Goal: Transaction & Acquisition: Purchase product/service

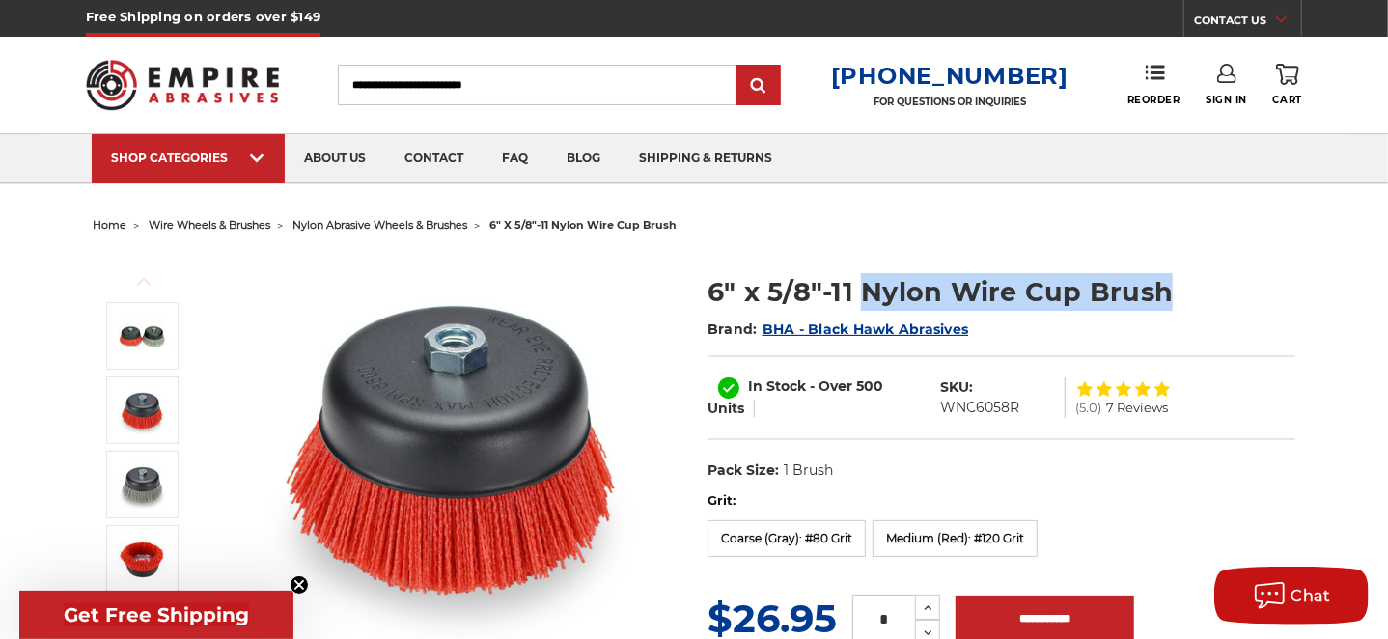
drag, startPoint x: 866, startPoint y: 285, endPoint x: 1204, endPoint y: 289, distance: 338.7
click at [1204, 289] on h1 "6" x 5/8"-11 Nylon Wire Cup Brush" at bounding box center [1001, 292] width 588 height 38
click at [1175, 291] on h1 "6" x 5/8"-11 Nylon Wire Cup Brush" at bounding box center [1001, 292] width 588 height 38
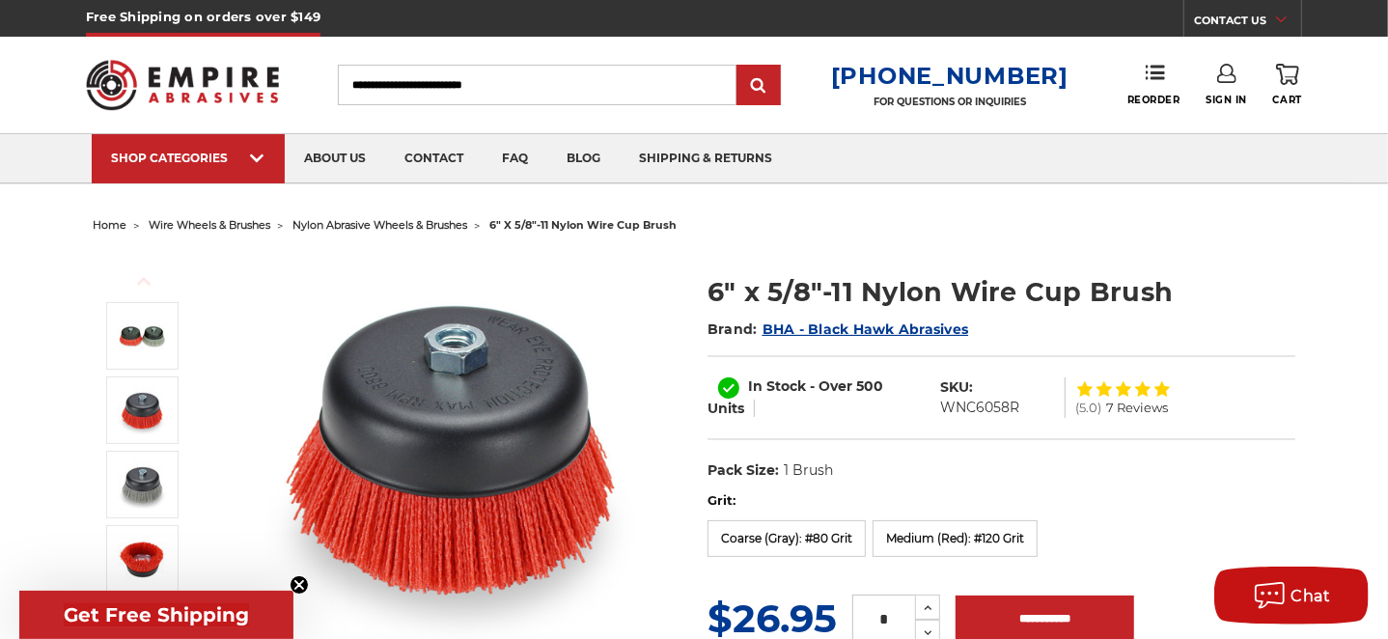
click at [1129, 288] on h1 "6" x 5/8"-11 Nylon Wire Cup Brush" at bounding box center [1001, 292] width 588 height 38
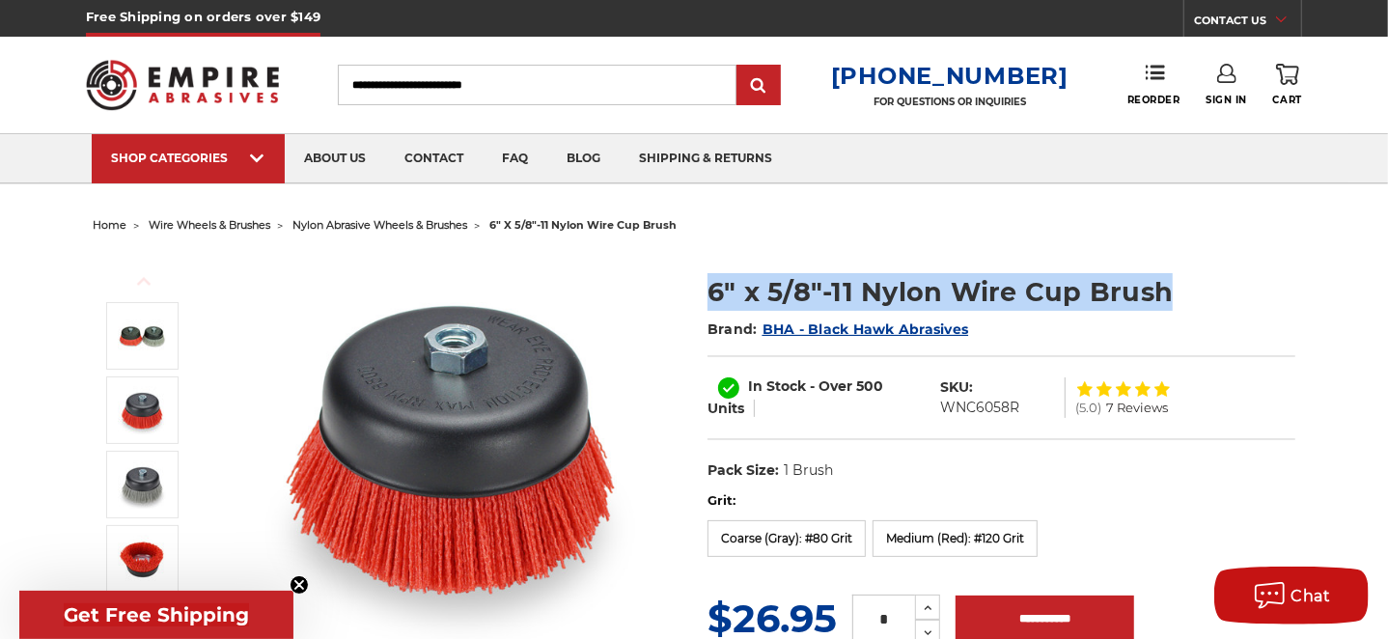
click at [1129, 288] on h1 "6" x 5/8"-11 Nylon Wire Cup Brush" at bounding box center [1001, 292] width 588 height 38
copy div "6" x 5/8"-11 Nylon Wire Cup Brush"
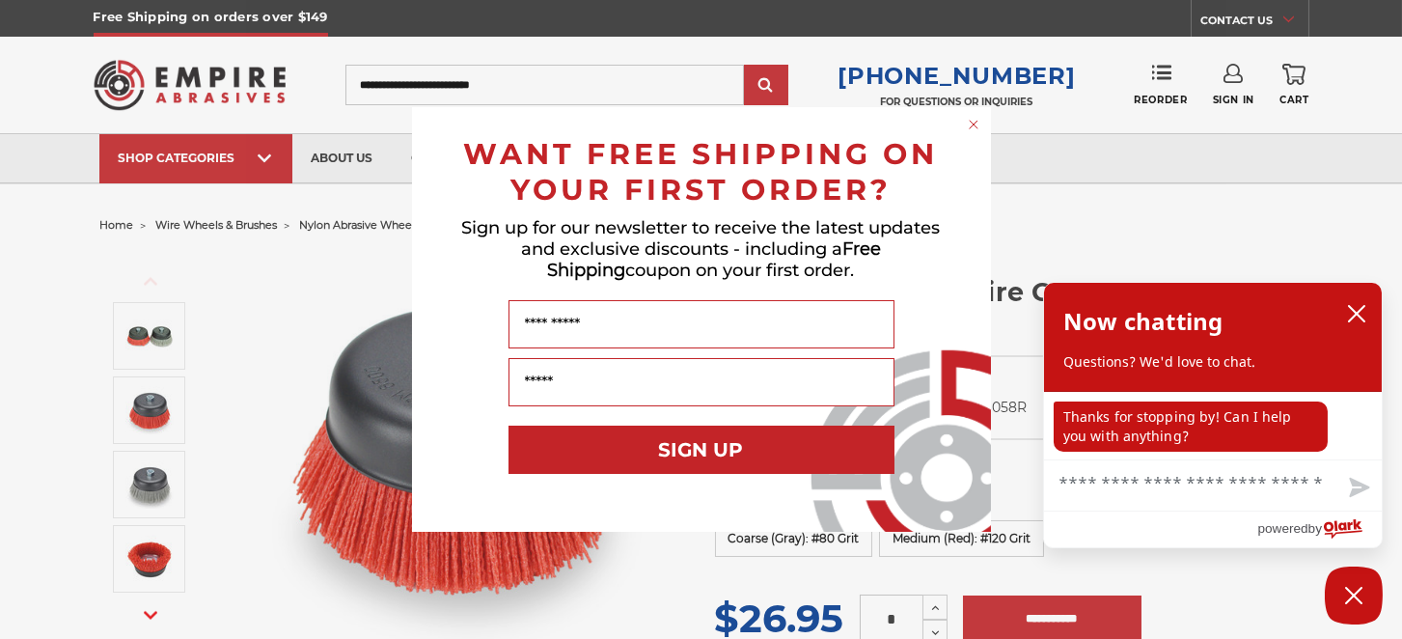
click at [970, 130] on circle "Close dialog" at bounding box center [973, 125] width 18 height 18
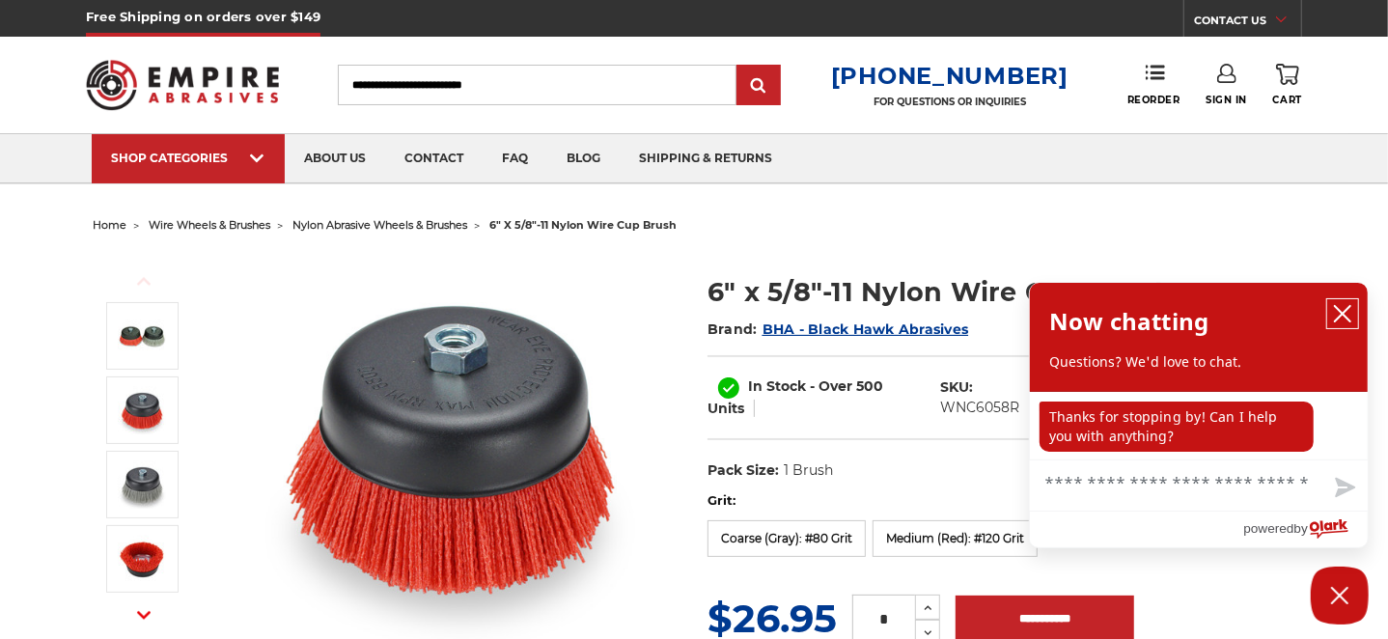
click at [1349, 307] on icon "close chatbox" at bounding box center [1342, 313] width 19 height 19
